Goal: Find specific page/section: Find specific page/section

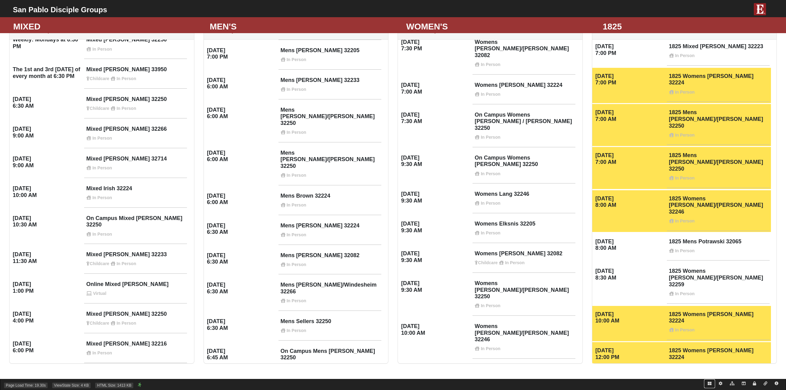
click at [708, 384] on icon at bounding box center [709, 384] width 4 height 4
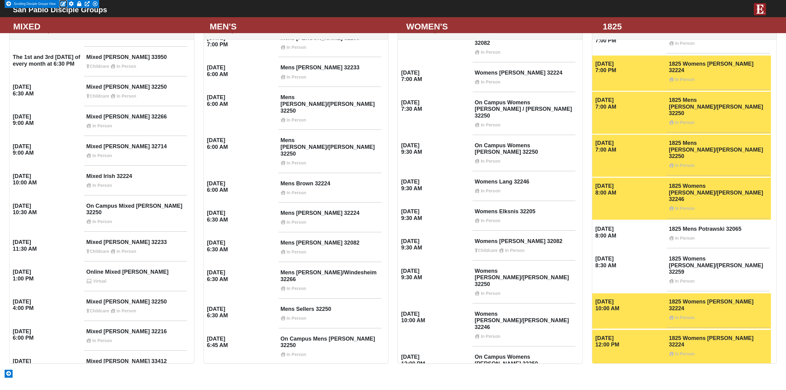
click at [63, 4] on icon at bounding box center [63, 3] width 6 height 5
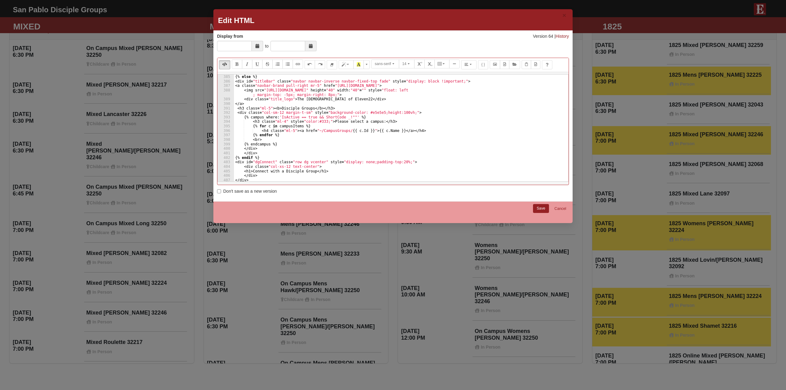
scroll to position [1778, 0]
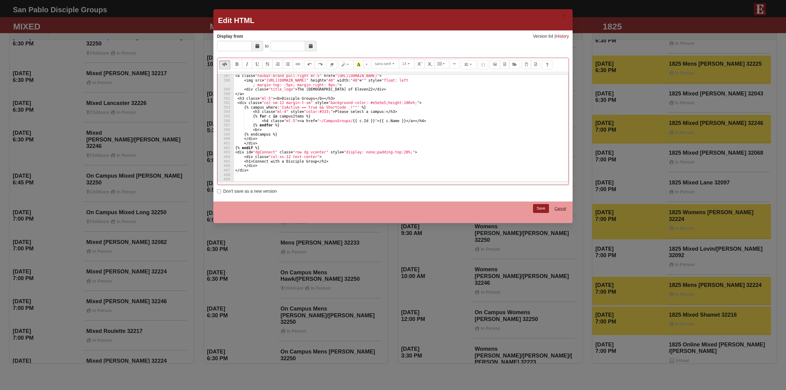
click at [561, 207] on link "Cancel" at bounding box center [560, 209] width 20 height 10
